Goal: Information Seeking & Learning: Learn about a topic

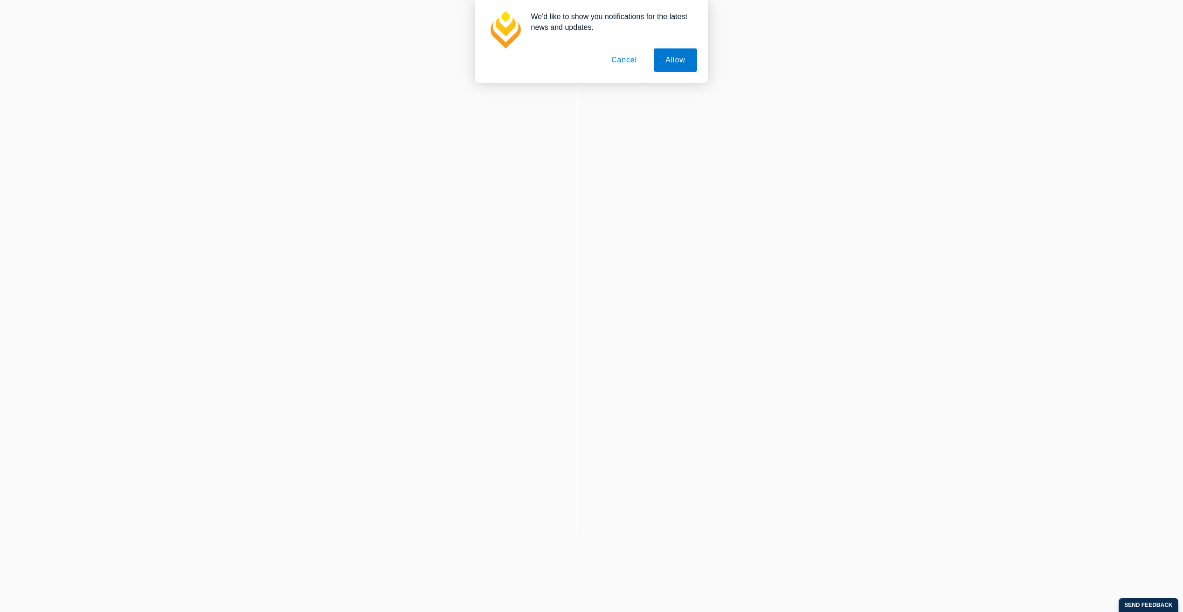
click at [622, 65] on button "Cancel" at bounding box center [623, 59] width 49 height 23
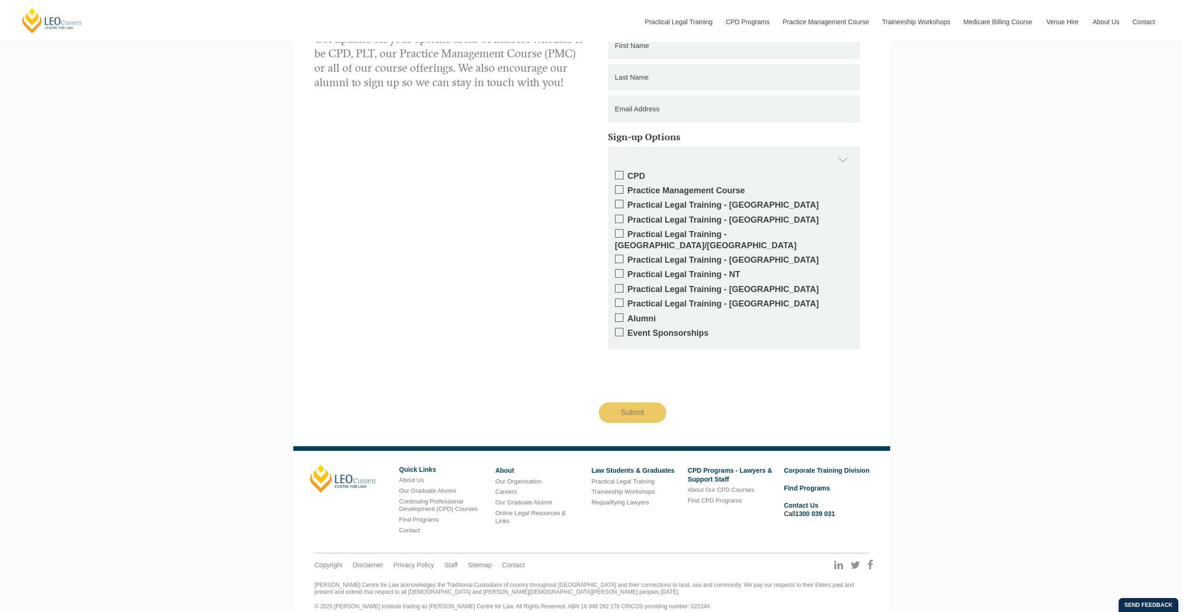
scroll to position [1688, 0]
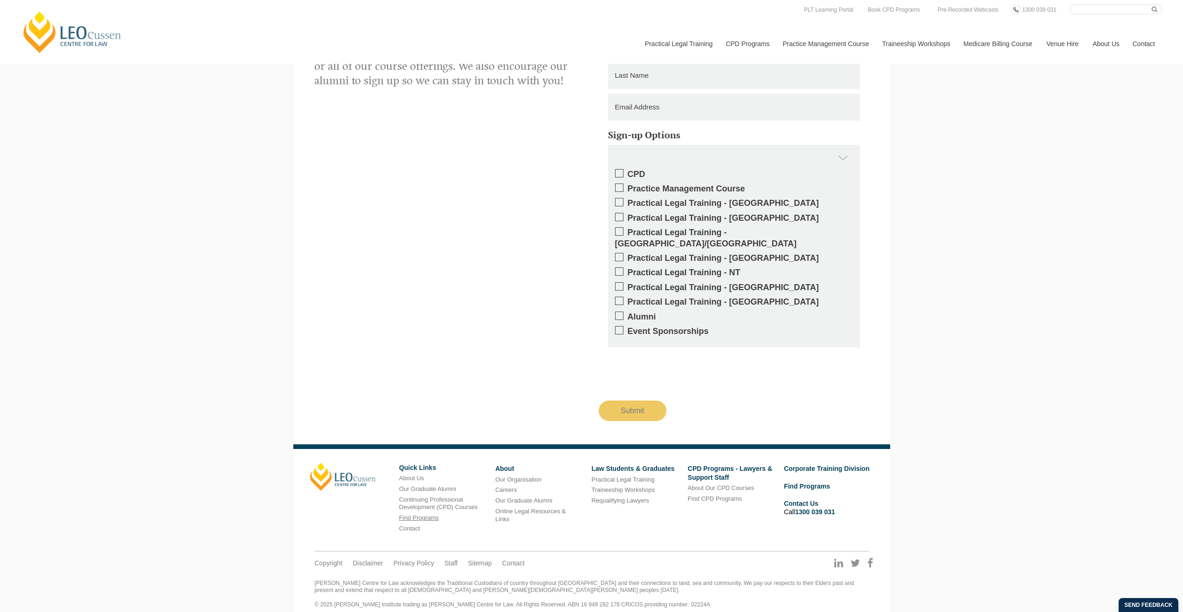
click at [416, 515] on link "Find Programs" at bounding box center [419, 518] width 40 height 7
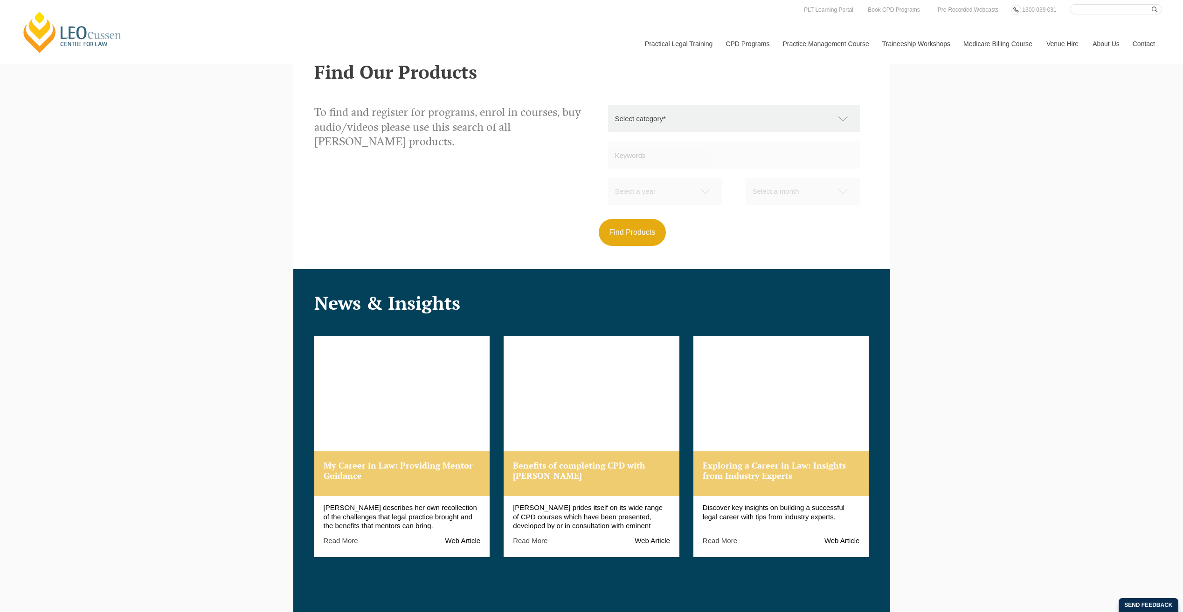
scroll to position [896, 0]
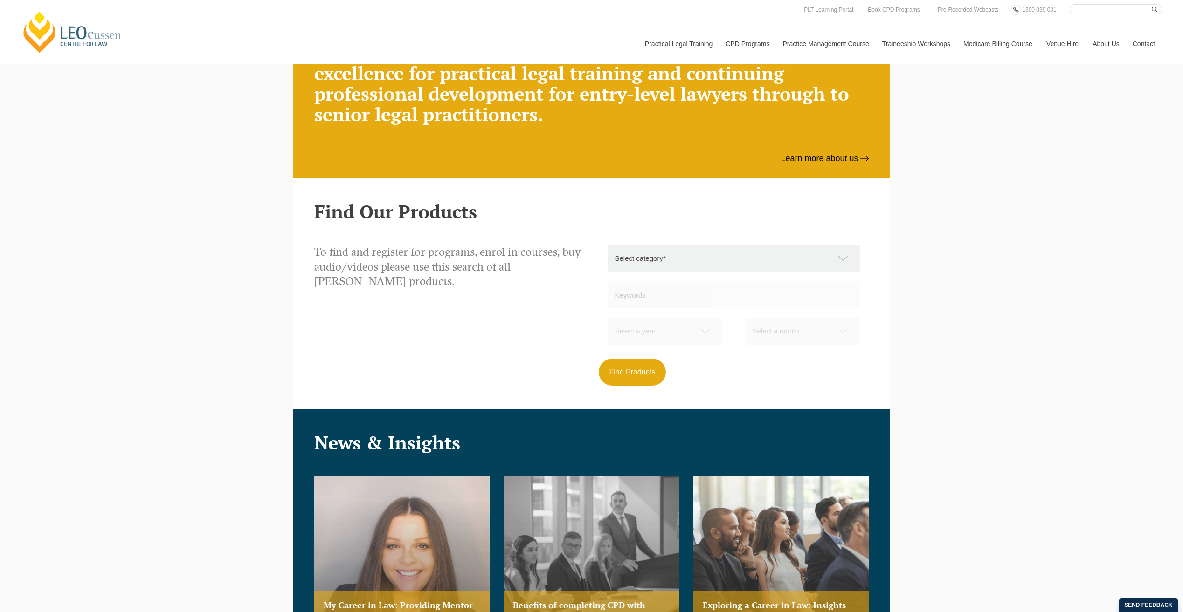
click at [660, 255] on select "Select category* Practical Legal Training Supervised Legal Trainees Workshops (…" at bounding box center [738, 258] width 261 height 27
select select "Practical Legal Training"
click at [608, 245] on select "Select category* Practical Legal Training Supervised Legal Trainees Workshops (…" at bounding box center [738, 258] width 261 height 27
click at [632, 363] on button "Find Products" at bounding box center [632, 372] width 68 height 27
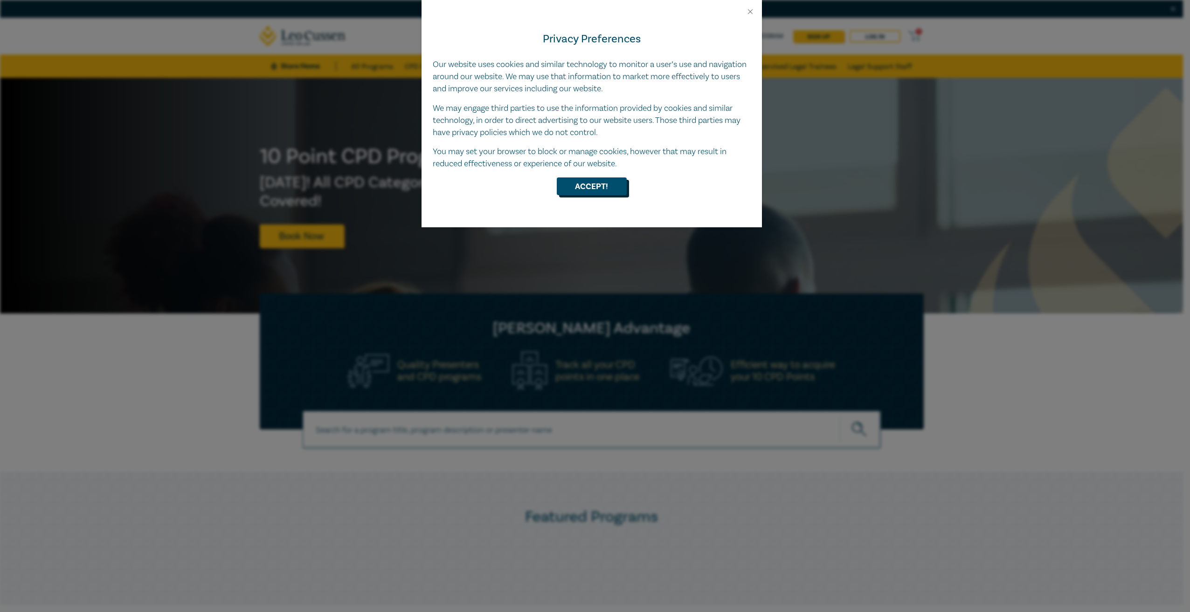
click at [578, 188] on button "Accept!" at bounding box center [592, 187] width 70 height 18
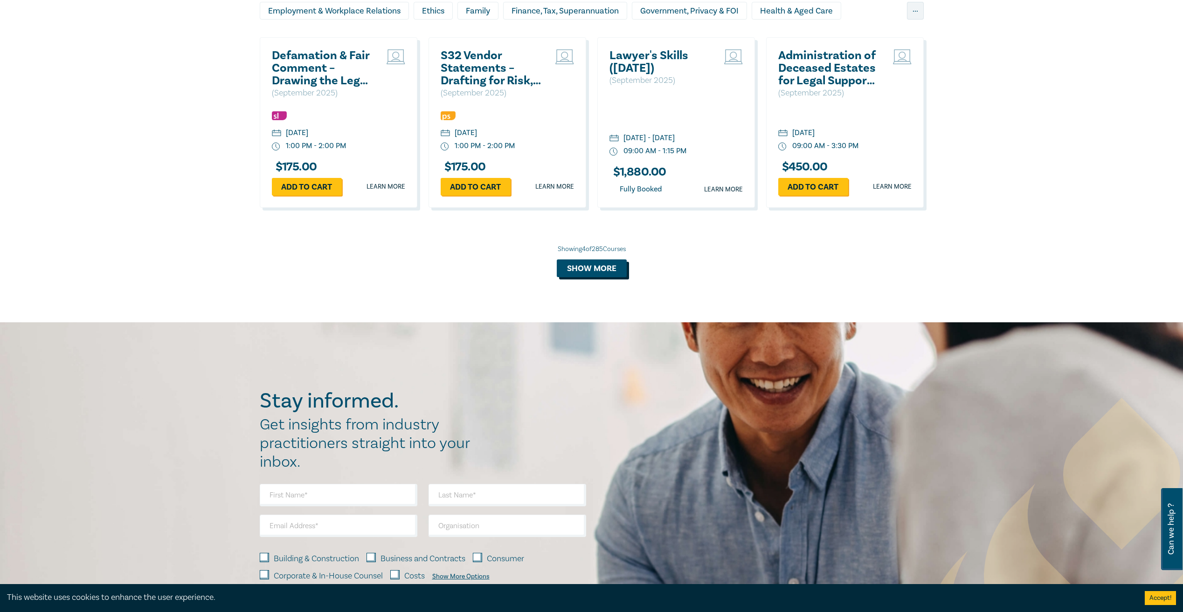
scroll to position [675, 0]
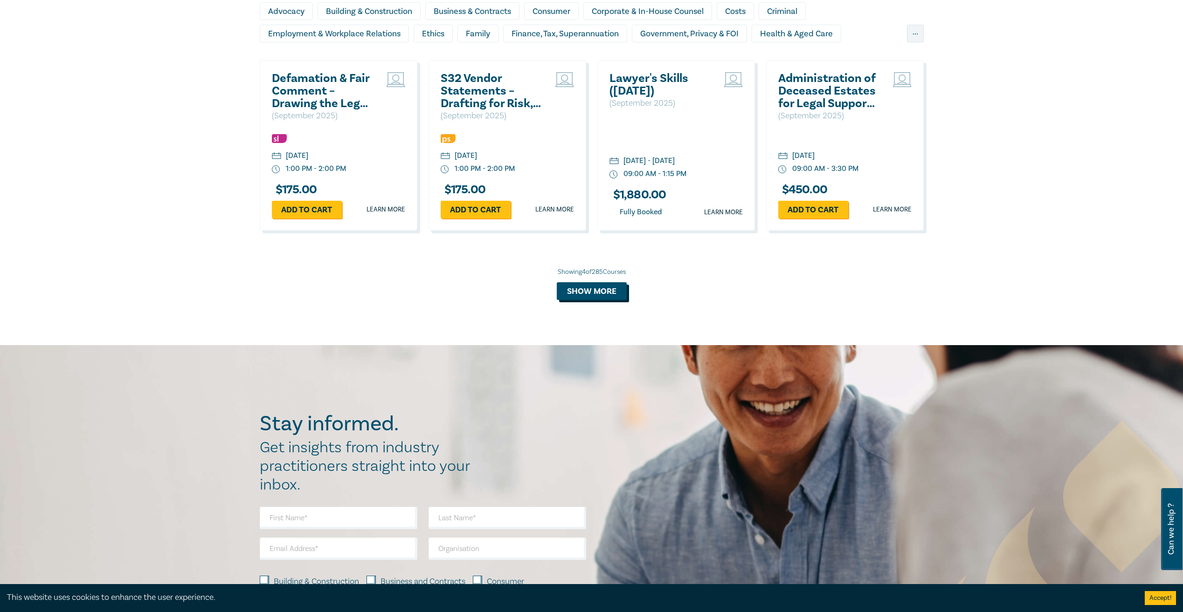
click at [602, 290] on button "Show more" at bounding box center [592, 291] width 70 height 18
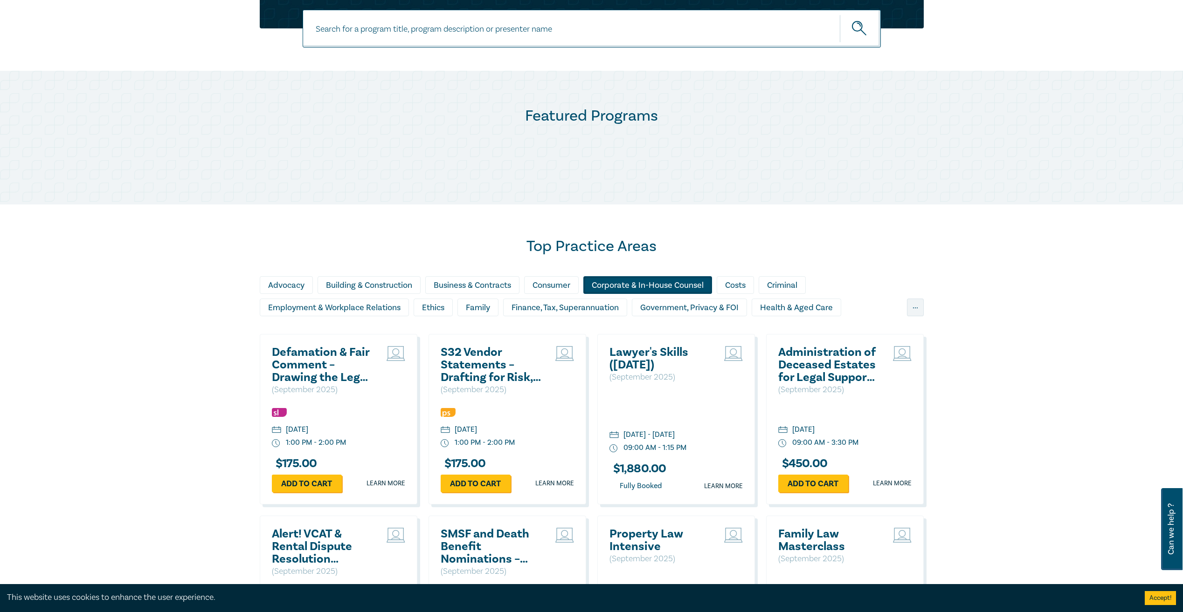
scroll to position [256, 0]
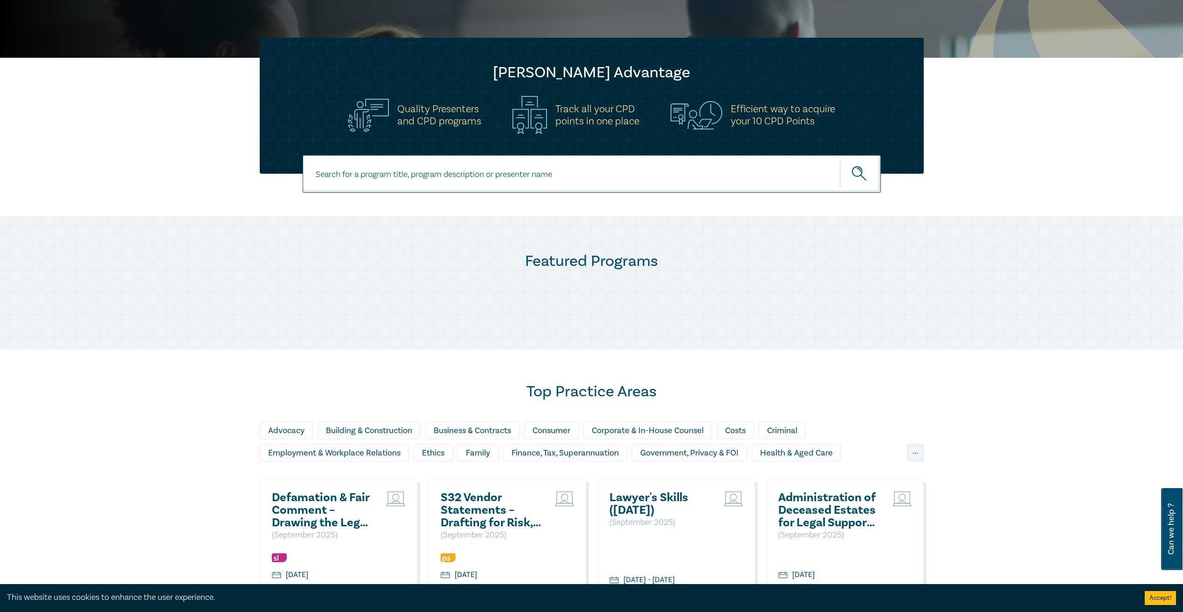
click at [473, 175] on input at bounding box center [592, 174] width 578 height 38
paste input "tunusakinaa@gmail.com"
type input "tunusakinaa@gmail.com"
drag, startPoint x: 454, startPoint y: 172, endPoint x: 132, endPoint y: 177, distance: 321.7
click at [229, 177] on div "tunusakinaa@gmail.com tunusakinaa@gmail.com" at bounding box center [591, 185] width 1183 height 61
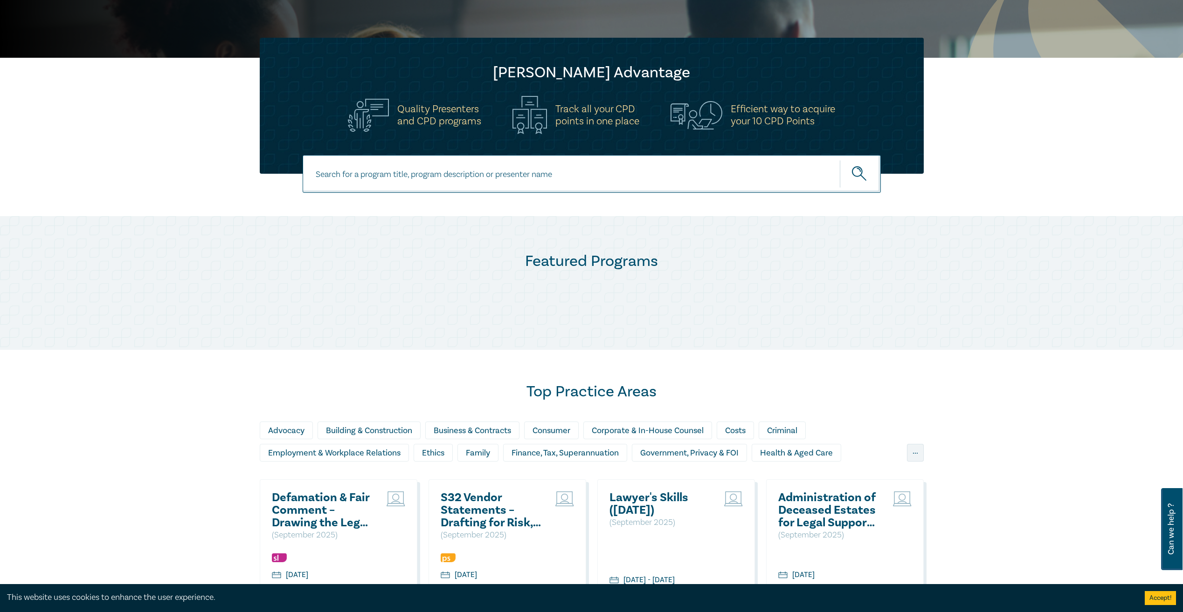
click at [554, 164] on input at bounding box center [592, 174] width 578 height 38
paste input "Graduate Diploma in Legal Practice"
type input "Graduate Diploma in Legal Practice"
click at [839, 160] on button "submit" at bounding box center [859, 174] width 41 height 28
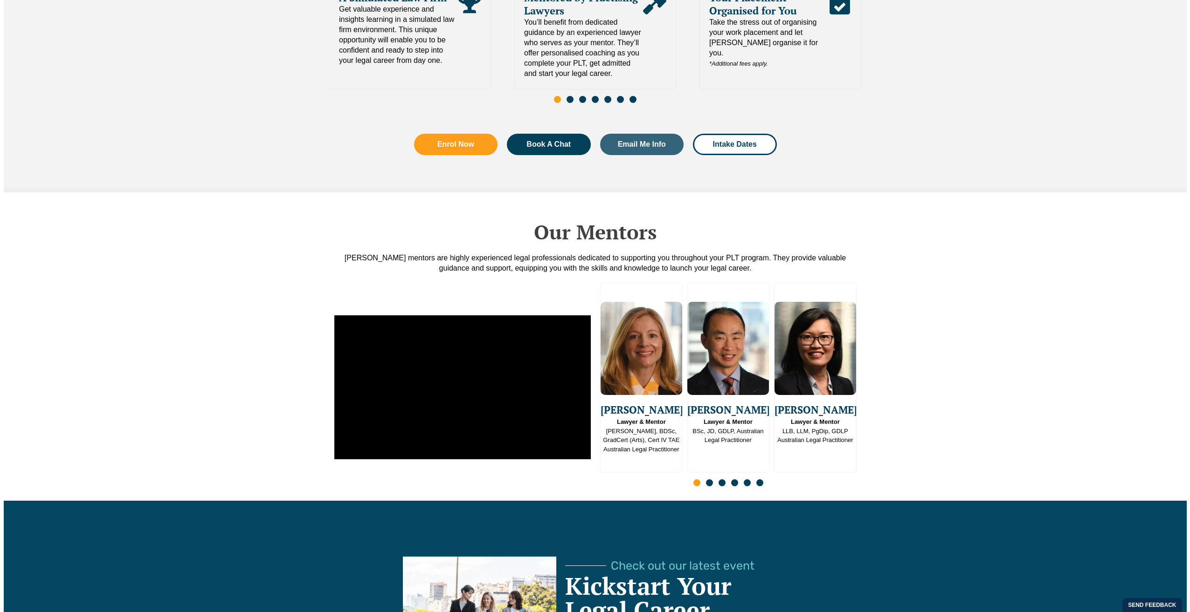
scroll to position [2237, 0]
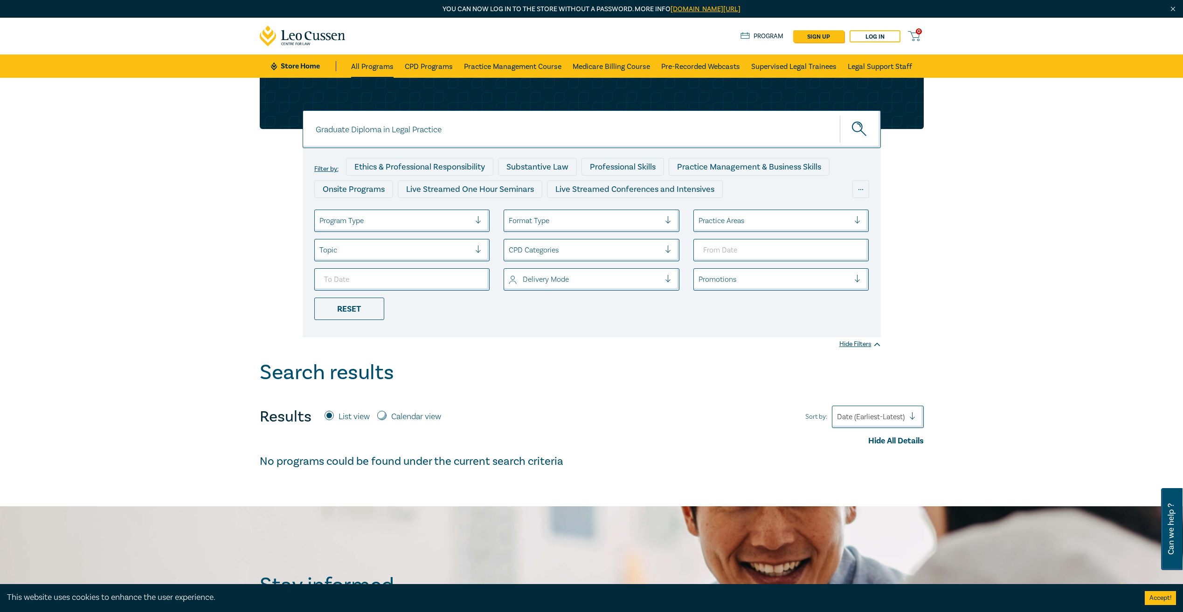
click at [377, 66] on link "All Programs" at bounding box center [372, 66] width 42 height 23
click at [377, 67] on link "All Programs" at bounding box center [372, 66] width 42 height 23
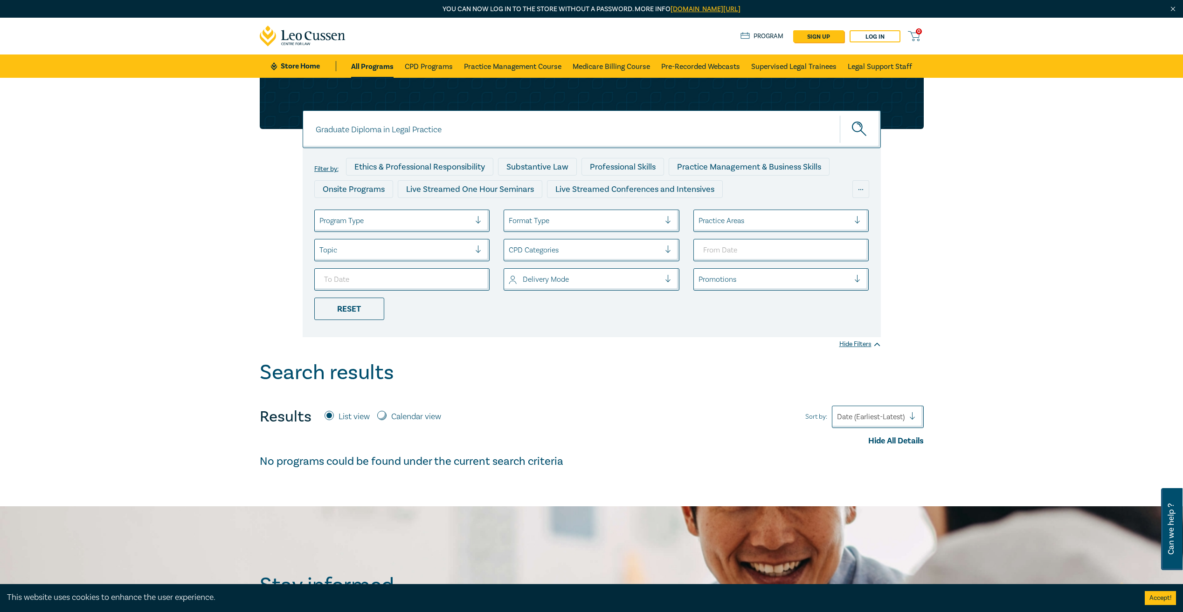
click at [377, 67] on link "All Programs" at bounding box center [372, 66] width 42 height 23
click at [417, 60] on link "CPD Programs" at bounding box center [429, 66] width 48 height 23
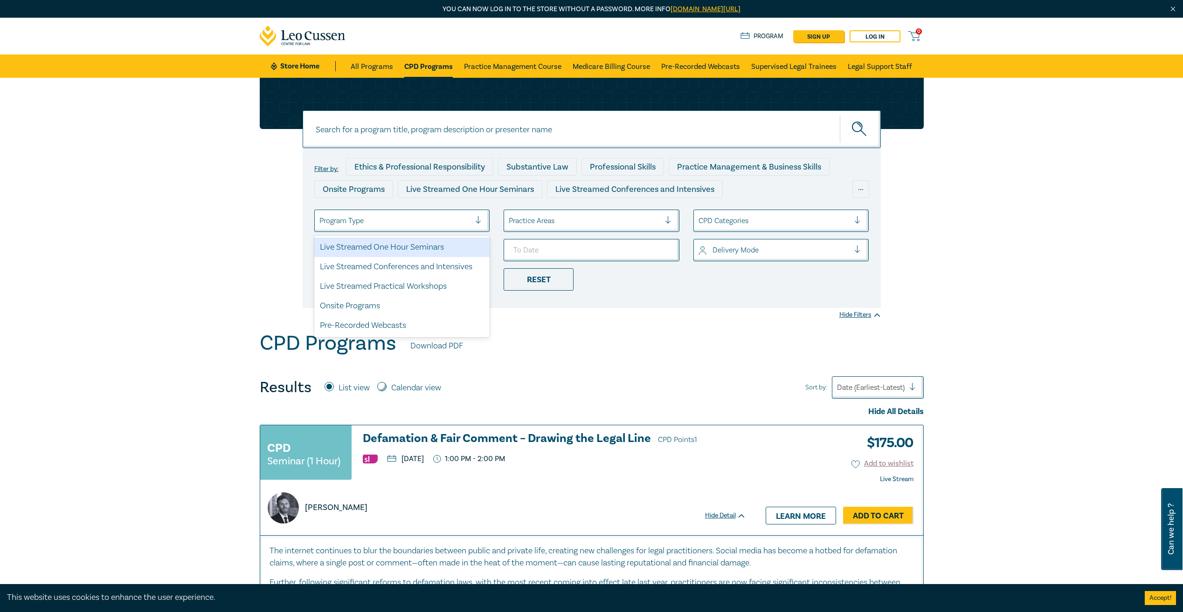
click at [356, 219] on div at bounding box center [394, 221] width 151 height 12
click at [377, 64] on link "All Programs" at bounding box center [372, 66] width 42 height 23
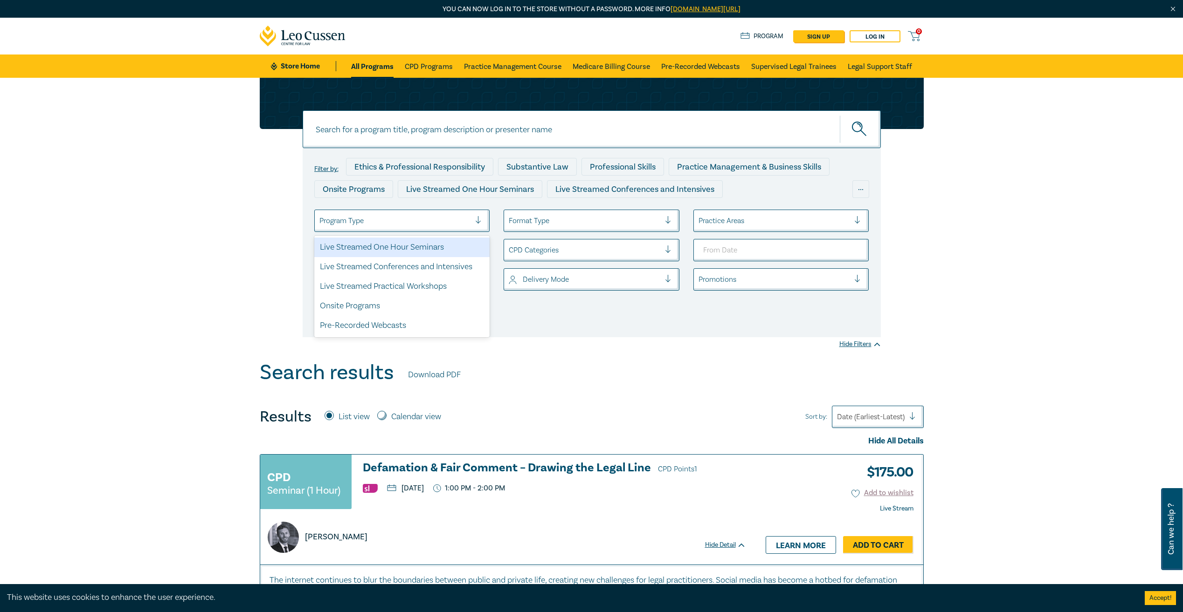
click at [319, 223] on input "select" at bounding box center [320, 221] width 2 height 10
click at [264, 315] on div "Filter by: Ethics & Professional Responsibility Substantive Law Professional Sk…" at bounding box center [591, 208] width 675 height 260
click at [402, 247] on div at bounding box center [394, 250] width 151 height 12
drag, startPoint x: 391, startPoint y: 252, endPoint x: 522, endPoint y: 212, distance: 137.4
click at [391, 251] on div at bounding box center [394, 250] width 151 height 12
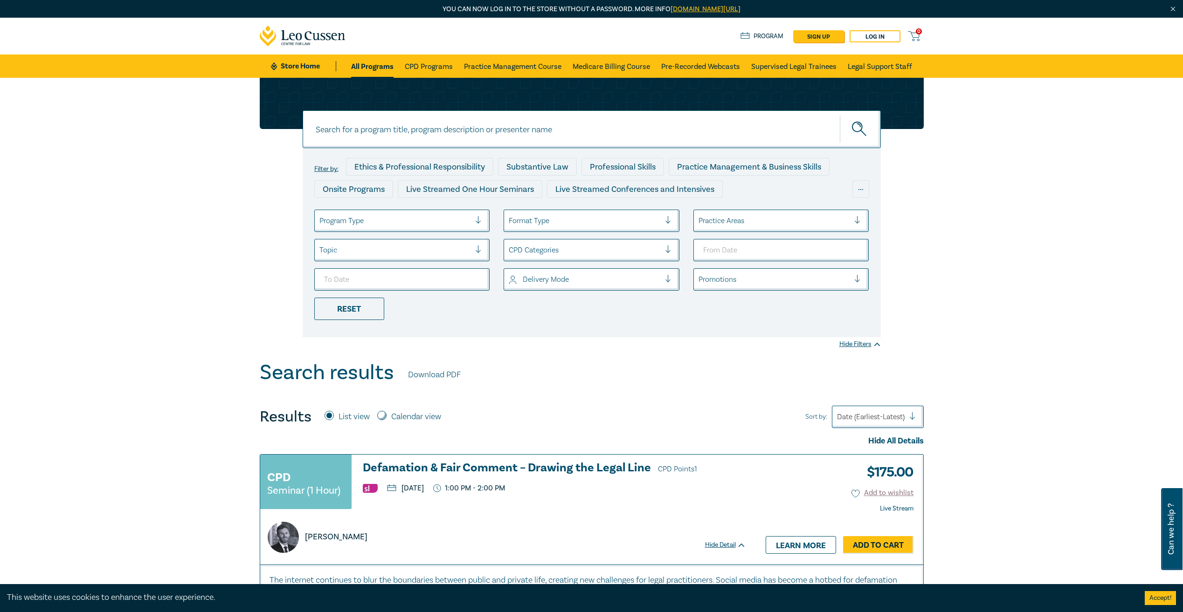
click at [544, 220] on div at bounding box center [584, 221] width 151 height 12
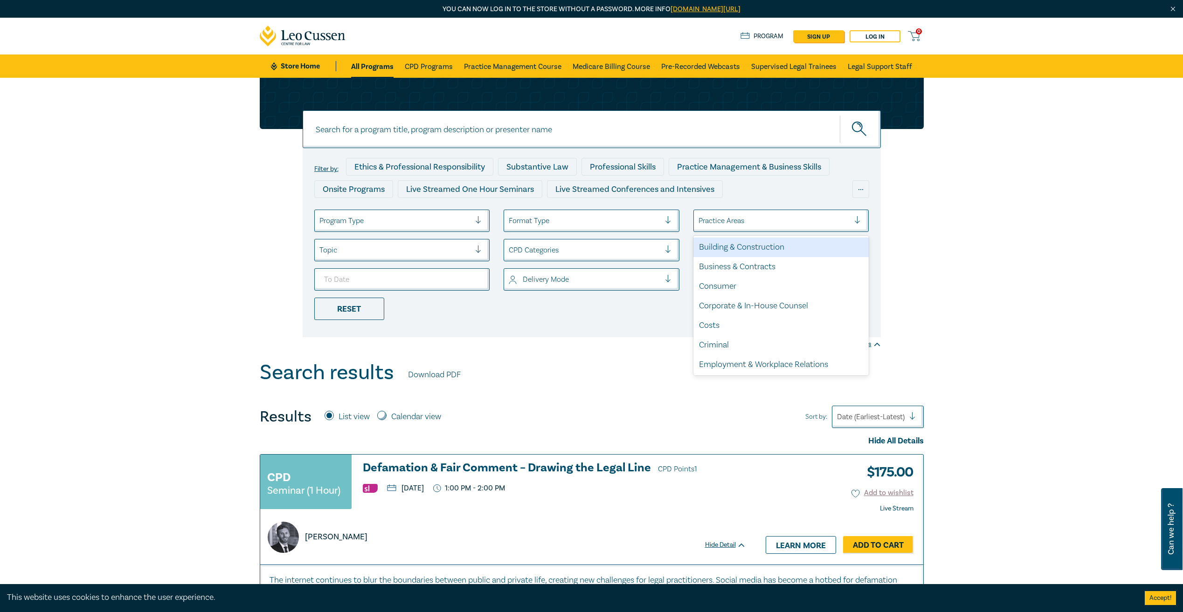
click at [725, 225] on div at bounding box center [773, 221] width 151 height 12
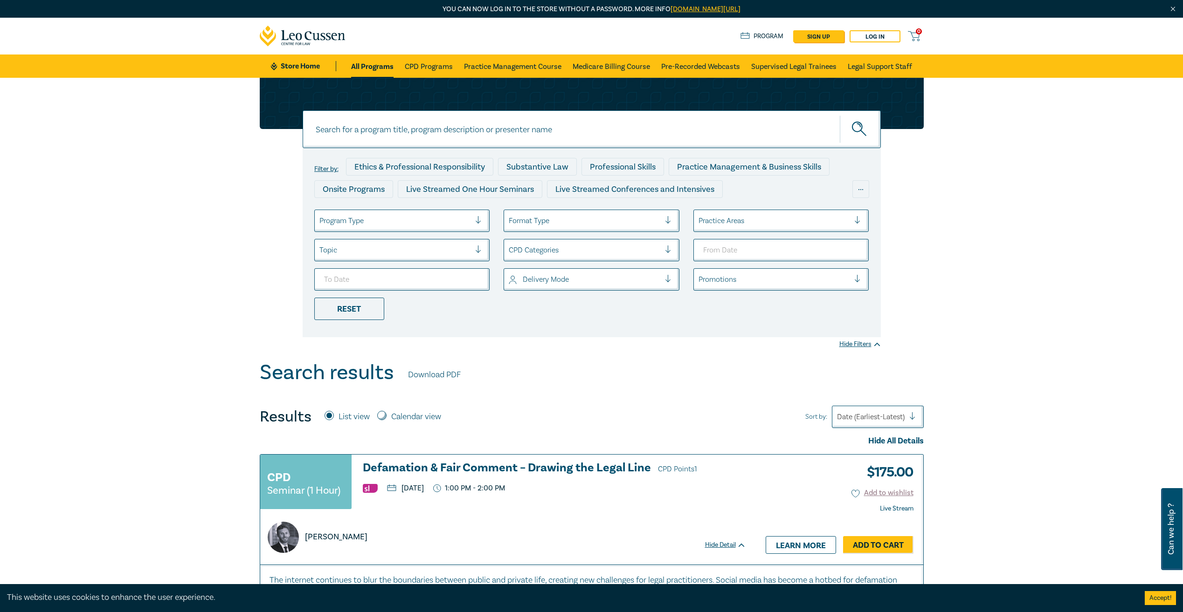
click at [725, 225] on div at bounding box center [773, 221] width 151 height 12
click at [568, 254] on div at bounding box center [584, 250] width 151 height 12
drag, startPoint x: 268, startPoint y: 79, endPoint x: 280, endPoint y: 72, distance: 13.6
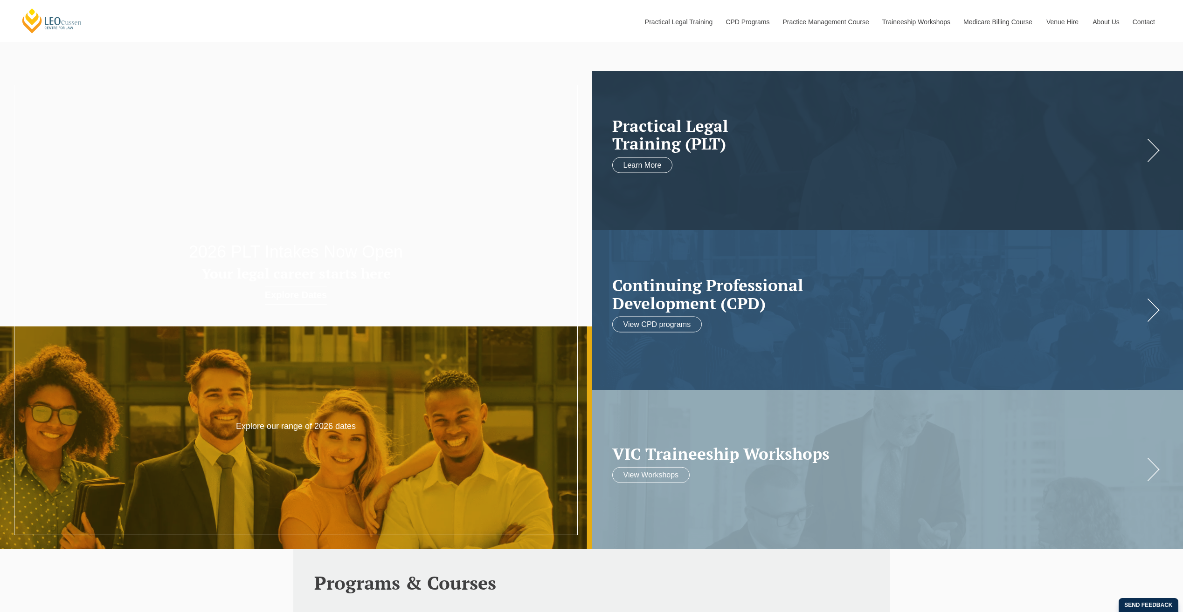
select select "Practical Legal Training"
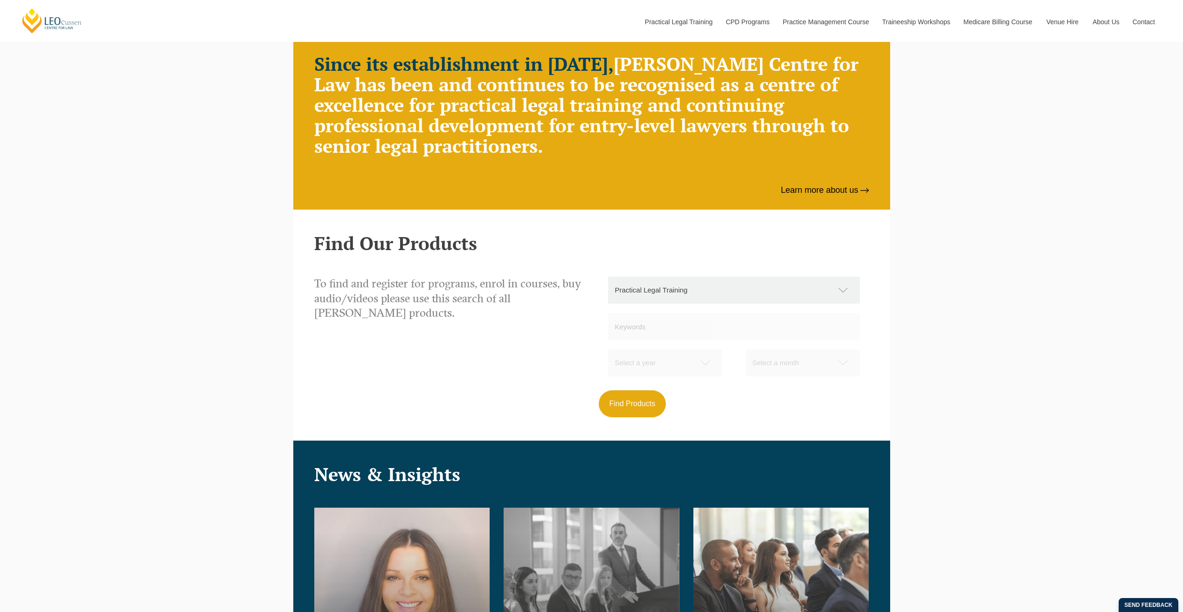
scroll to position [896, 0]
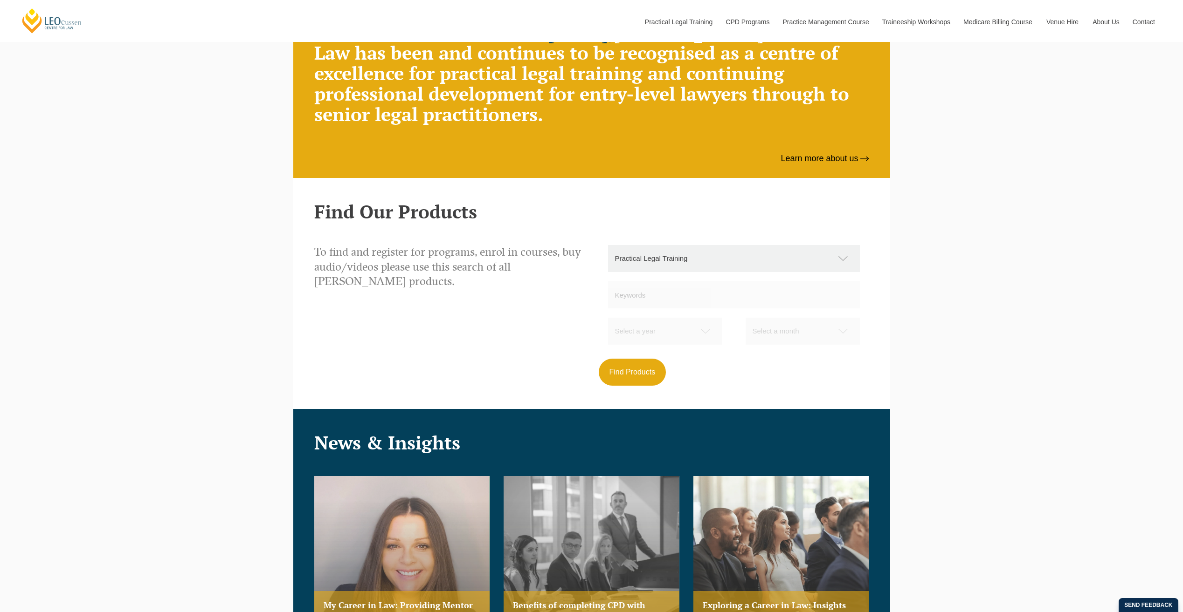
click at [693, 261] on select "Select category* Practical Legal Training Supervised Legal Trainees Workshops (…" at bounding box center [738, 258] width 261 height 27
click at [538, 305] on div "To find and register for programs, enrol in courses, buy audio/videos please us…" at bounding box center [591, 315] width 569 height 141
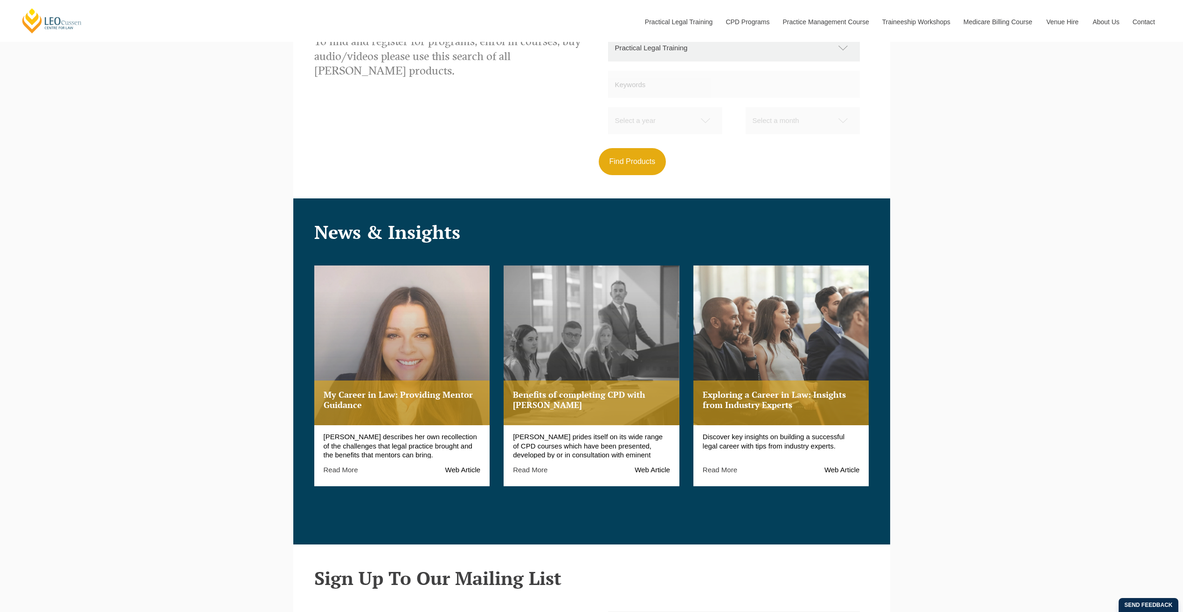
scroll to position [989, 0]
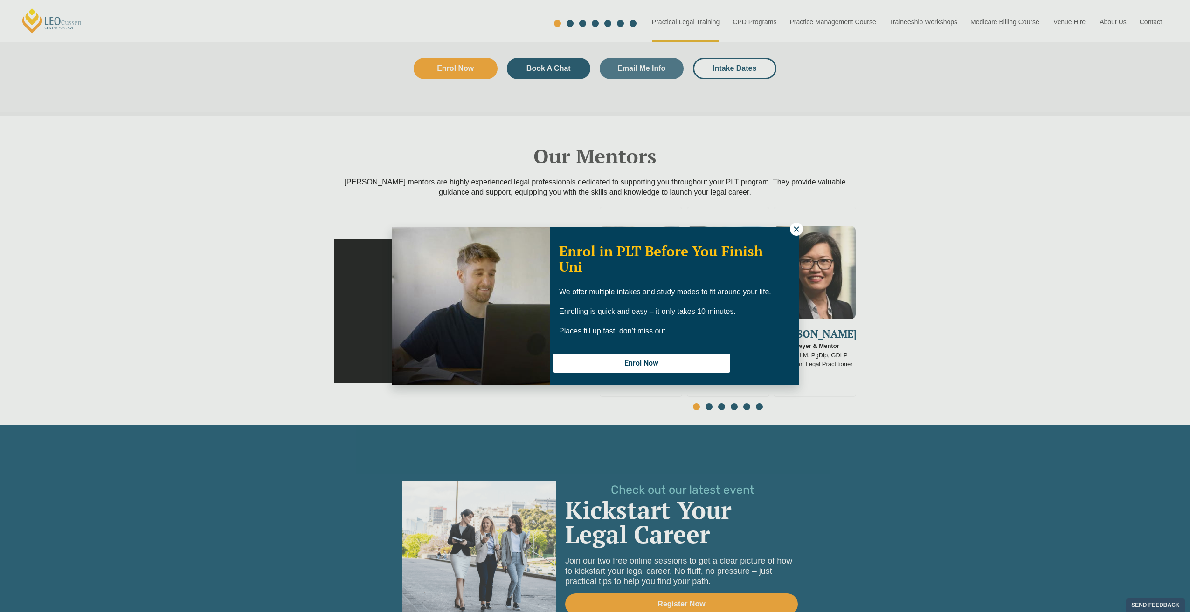
click at [967, 194] on div "Enrol in PLT Before You Finish Uni We offer multiple intakes and study modes to…" at bounding box center [595, 306] width 1190 height 612
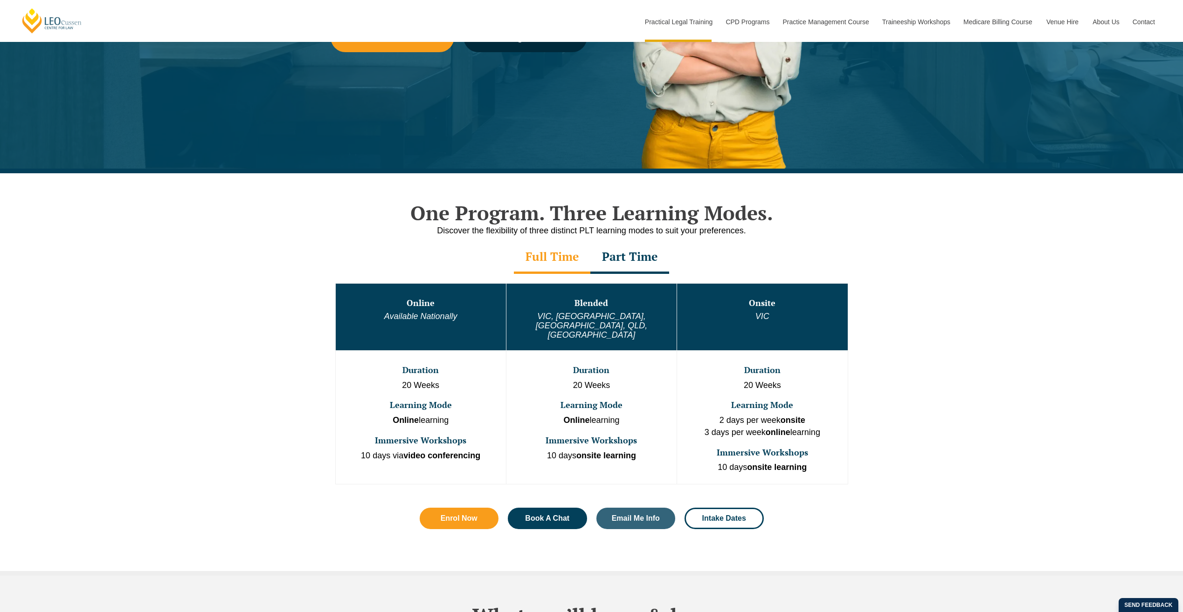
scroll to position [299, 0]
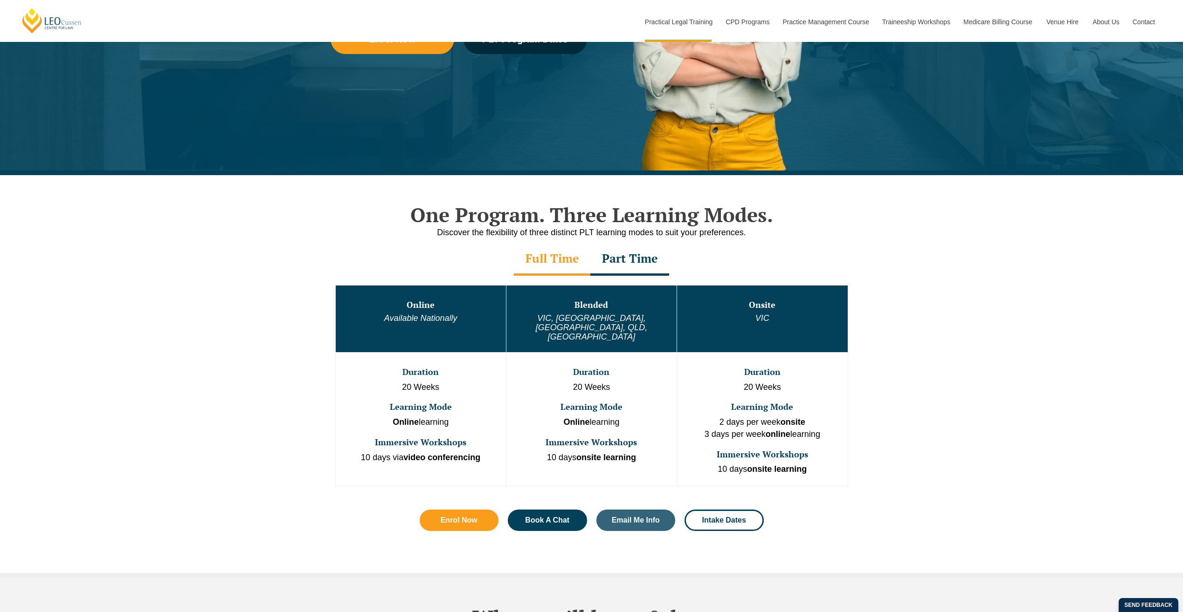
click at [553, 266] on div "Full Time" at bounding box center [552, 259] width 76 height 33
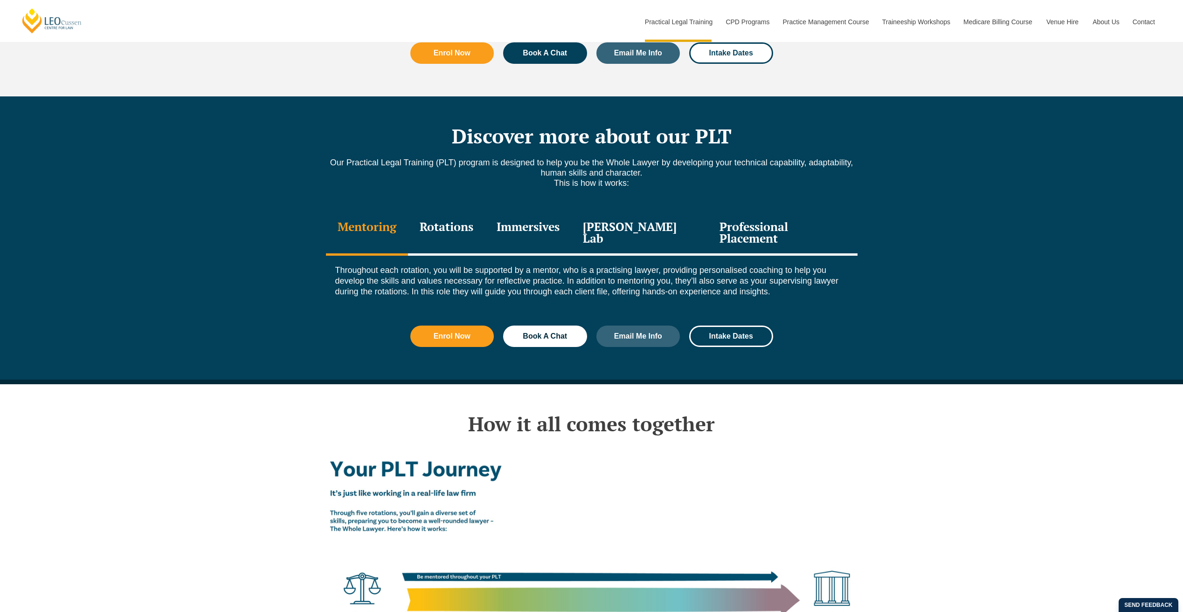
scroll to position [1324, 0]
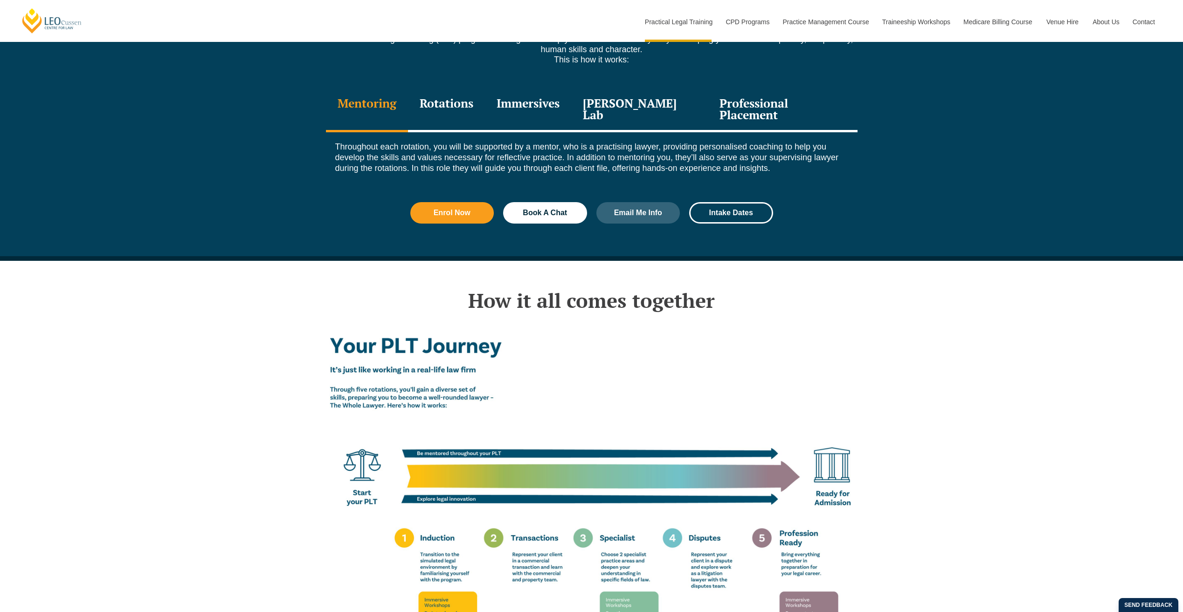
drag, startPoint x: 323, startPoint y: 358, endPoint x: 451, endPoint y: 363, distance: 127.8
click at [451, 363] on div "How it all comes together Enrol Now Book A Chat Email Me Info Intake Dates" at bounding box center [591, 494] width 1183 height 466
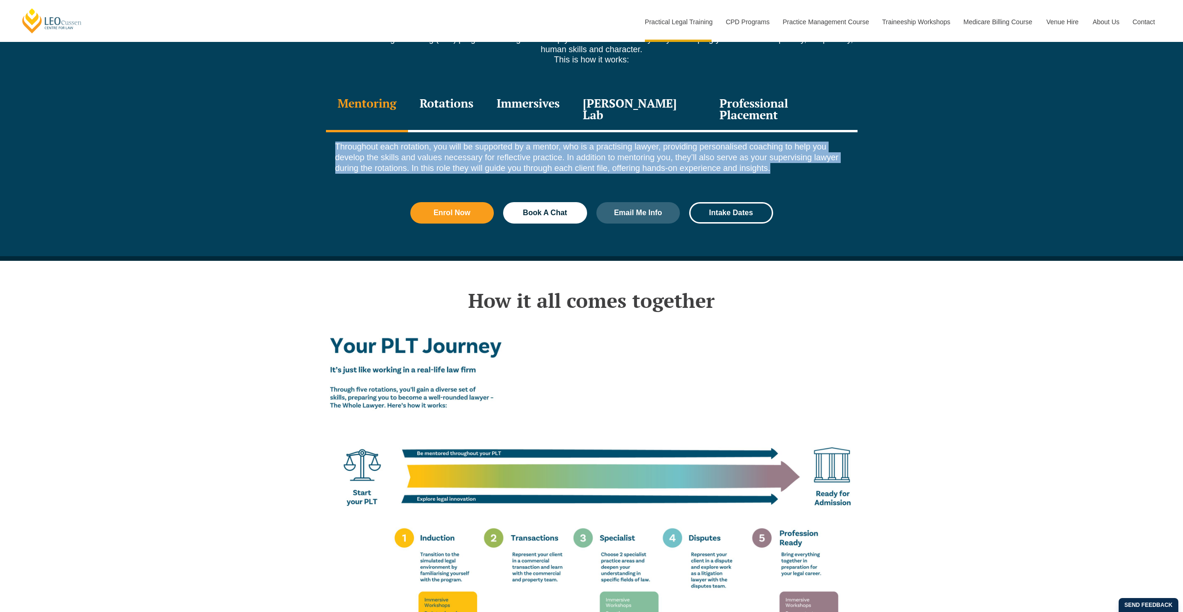
drag, startPoint x: 328, startPoint y: 120, endPoint x: 775, endPoint y: 138, distance: 446.9
click at [775, 138] on div "Throughout each rotation, you will be supported by a mentor, who is a practisin…" at bounding box center [591, 160] width 531 height 56
drag, startPoint x: 776, startPoint y: 138, endPoint x: 746, endPoint y: 132, distance: 30.4
copy p "Throughout each rotation, you will be supported by a mentor, who is a practisin…"
